Goal: Navigation & Orientation: Find specific page/section

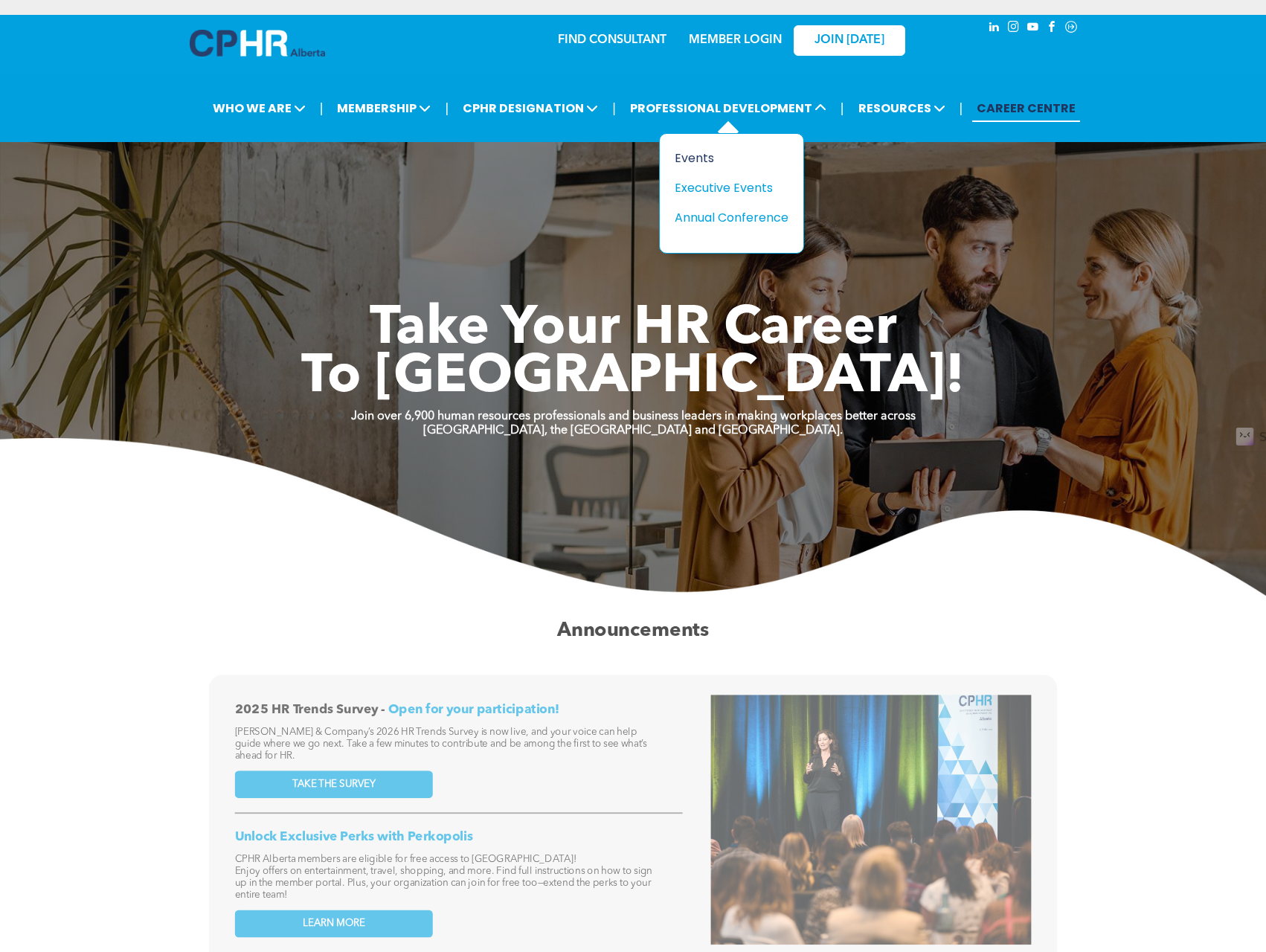
click at [711, 155] on div "Events" at bounding box center [725, 157] width 103 height 18
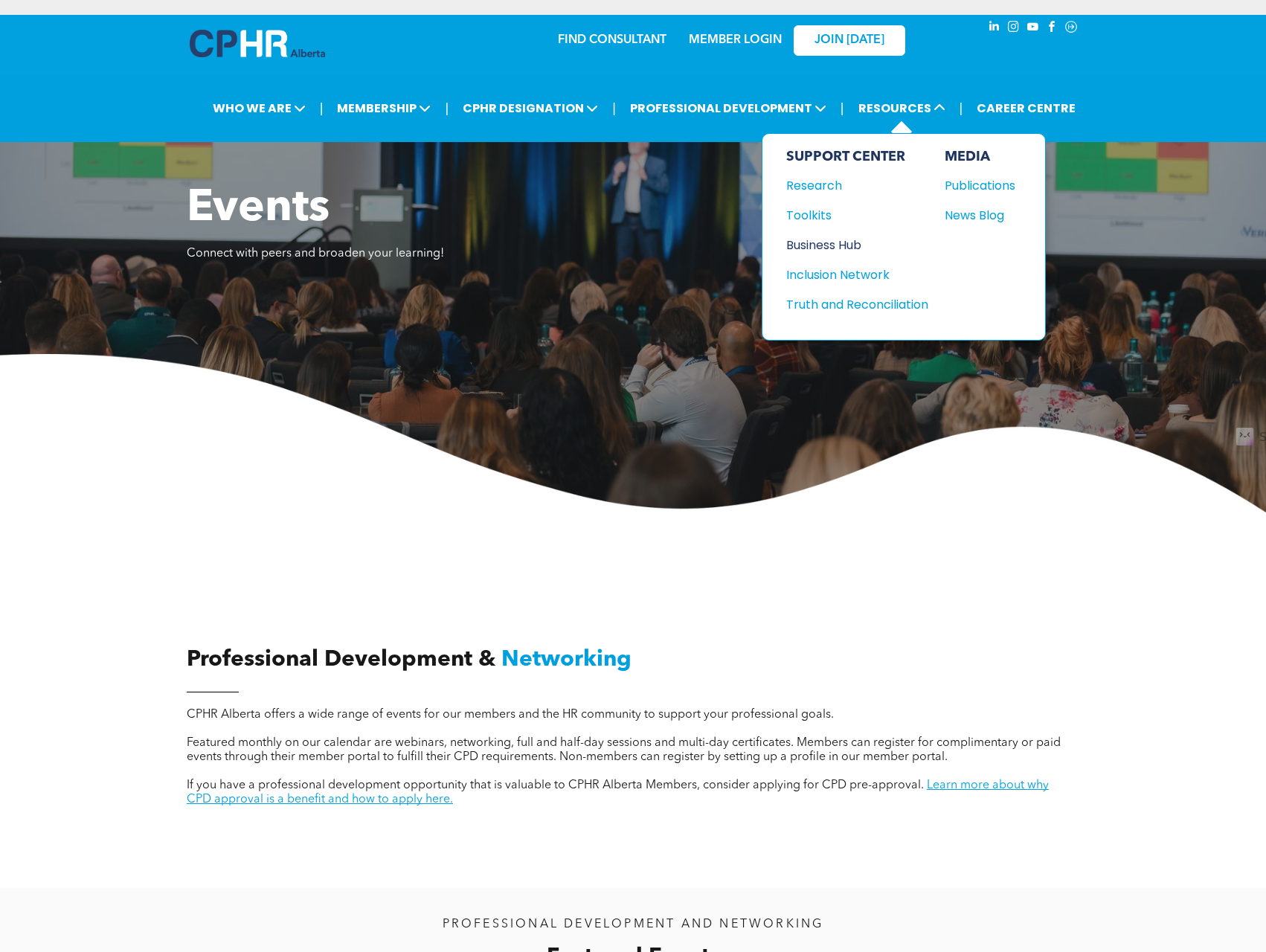
click at [813, 238] on div "Business Hub" at bounding box center [850, 245] width 128 height 18
